Goal: Task Accomplishment & Management: Manage account settings

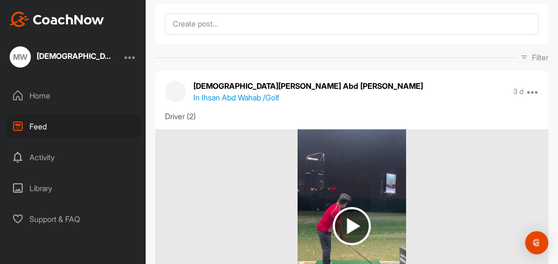
scroll to position [48, 0]
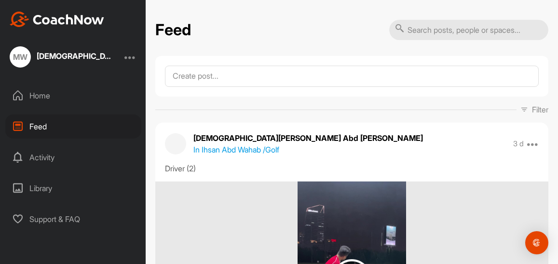
click at [29, 22] on img at bounding box center [57, 19] width 95 height 15
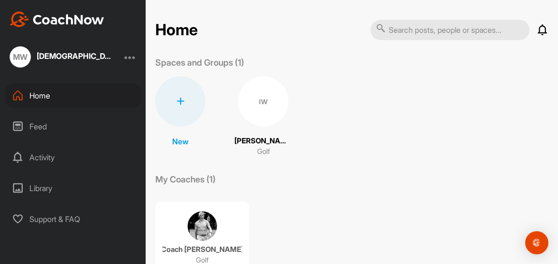
click at [24, 15] on img at bounding box center [57, 19] width 95 height 15
click at [54, 160] on div "Activity" at bounding box center [73, 157] width 136 height 24
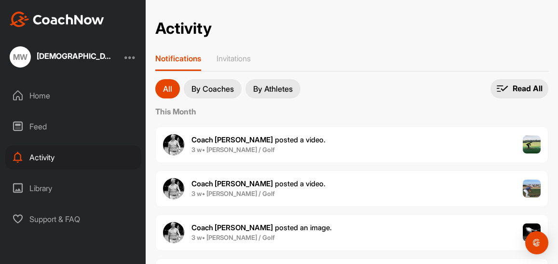
click at [291, 82] on button "By Athletes" at bounding box center [273, 88] width 55 height 19
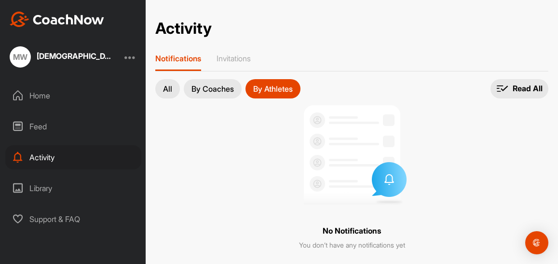
click at [227, 85] on p "By Coaches" at bounding box center [213, 89] width 42 height 8
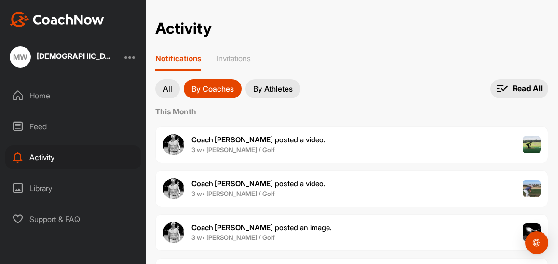
click at [133, 57] on div at bounding box center [130, 57] width 12 height 12
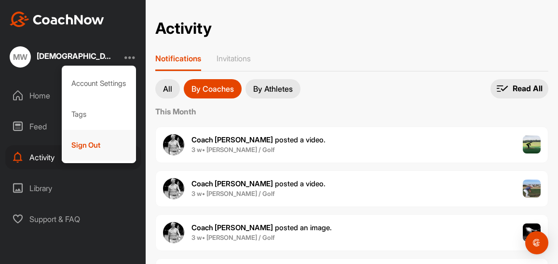
click at [81, 147] on div "Sign Out" at bounding box center [99, 145] width 75 height 31
